Goal: Go to known website: Access a specific website the user already knows

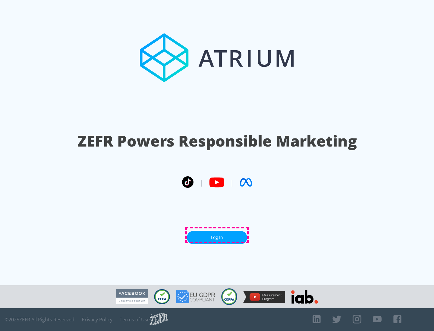
click at [217, 235] on link "Log In" at bounding box center [217, 238] width 60 height 14
